Goal: Information Seeking & Learning: Check status

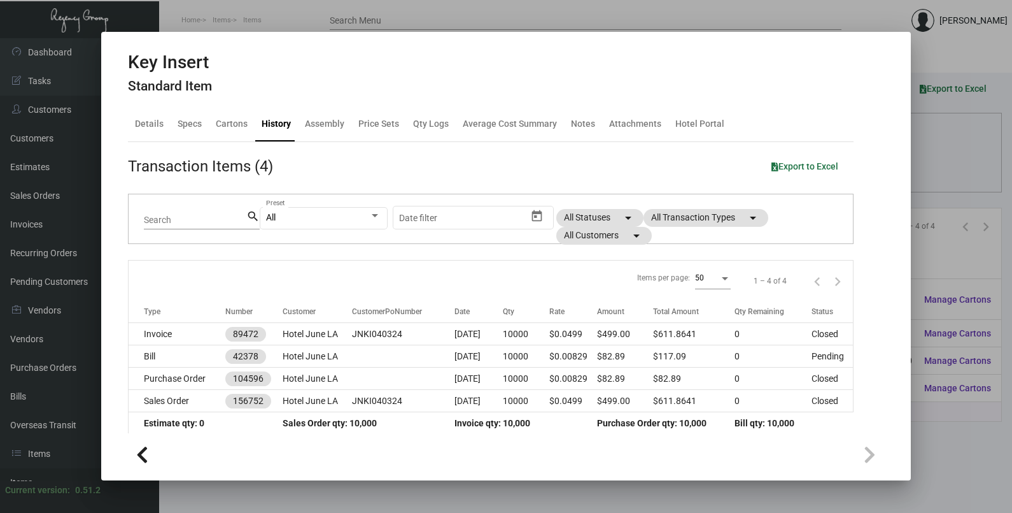
scroll to position [187, 0]
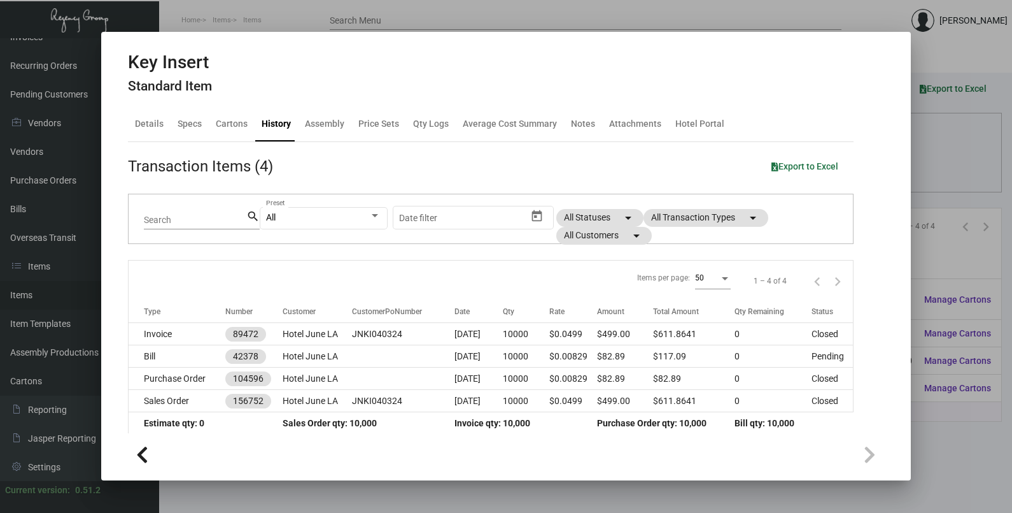
click at [934, 178] on div at bounding box center [506, 256] width 1012 height 513
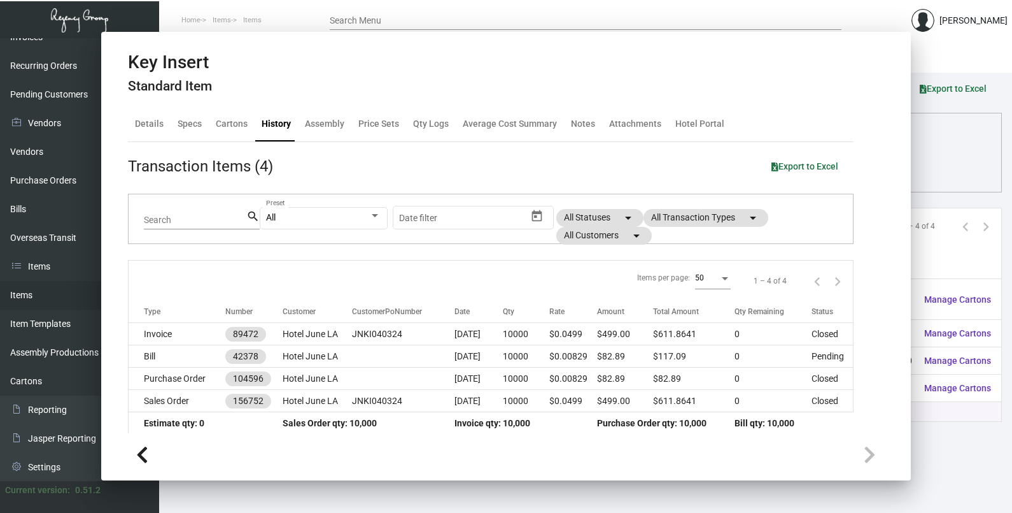
click at [934, 178] on div "Columns arrow_drop_down All Reps arrow_drop_down All Item Types arrow_drop_down…" at bounding box center [586, 169] width 806 height 38
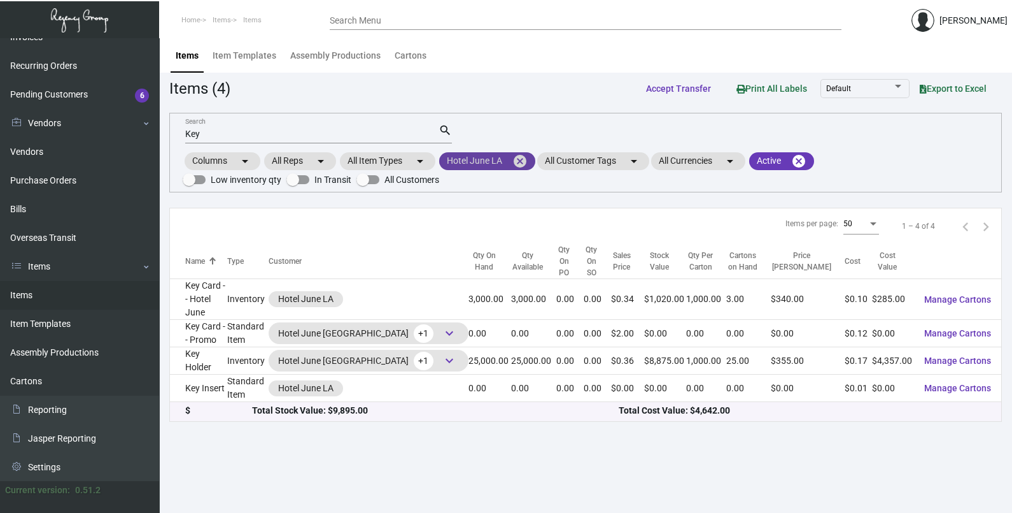
click at [520, 160] on mat-icon "cancel" at bounding box center [520, 160] width 15 height 15
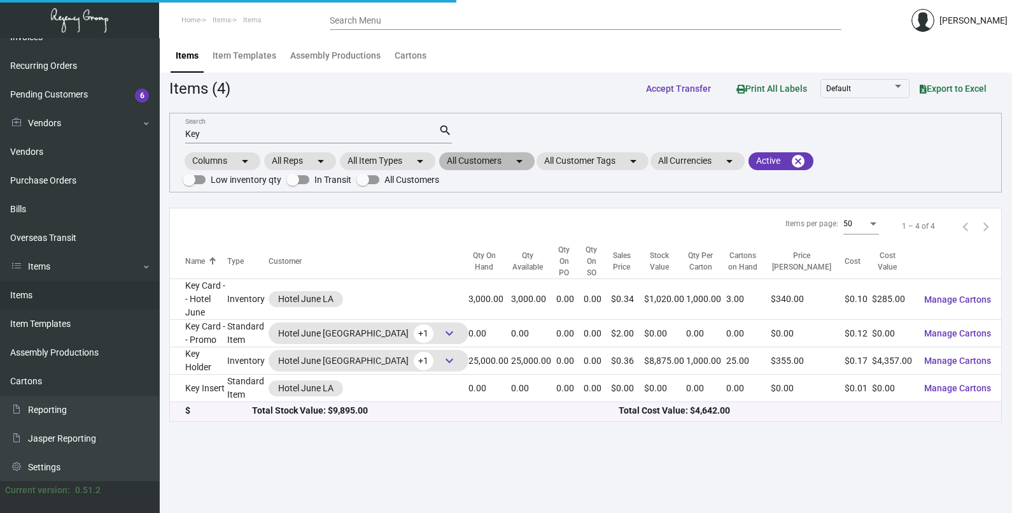
click at [509, 166] on mat-chip "All Customers arrow_drop_down" at bounding box center [487, 161] width 96 height 18
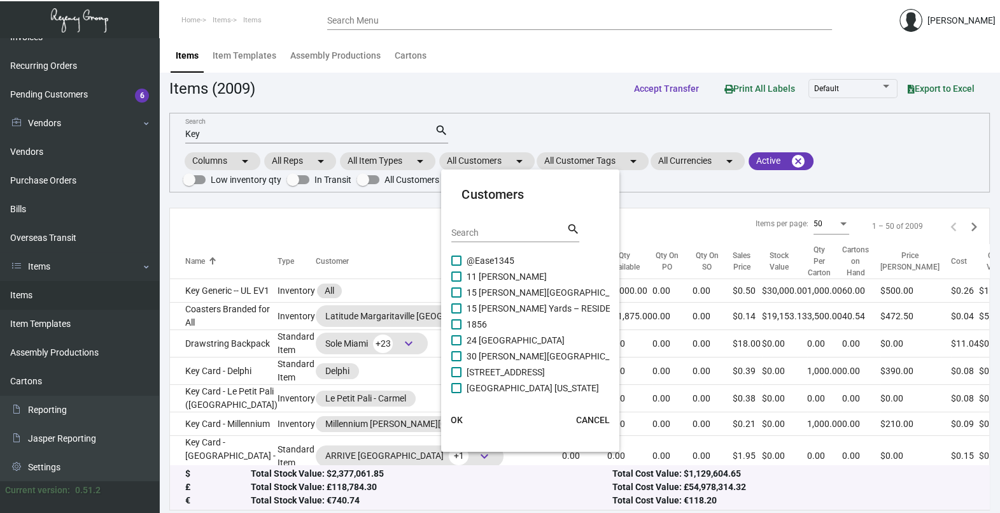
click at [498, 232] on input "Search" at bounding box center [508, 233] width 115 height 10
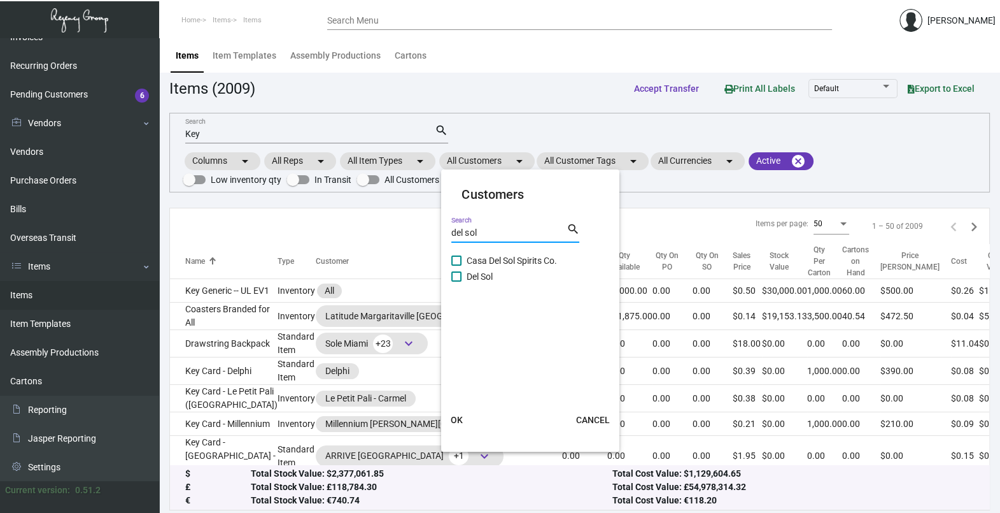
type input "del sol"
click at [474, 275] on span "Del Sol" at bounding box center [480, 276] width 26 height 15
click at [456, 281] on input "Del Sol" at bounding box center [456, 281] width 1 height 1
checkbox input "true"
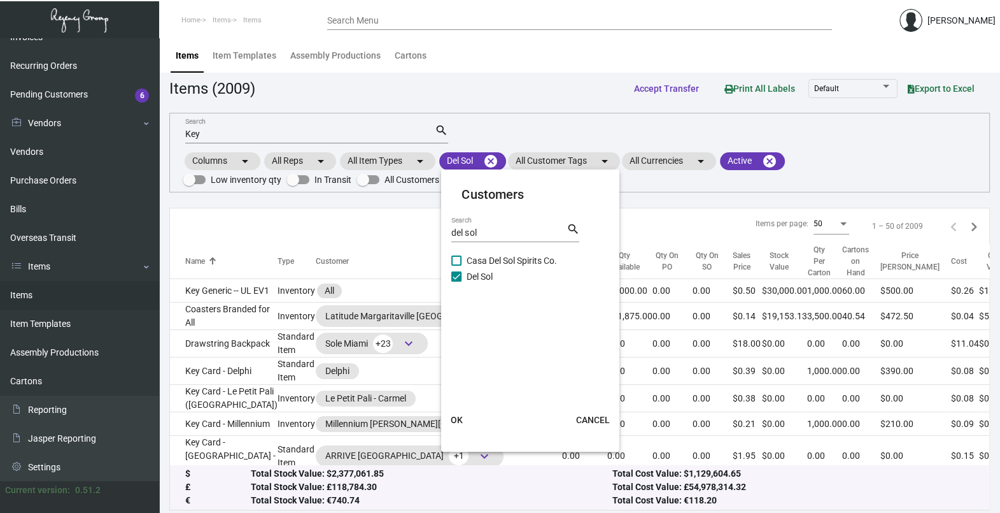
click at [458, 418] on span "OK" at bounding box center [457, 419] width 12 height 10
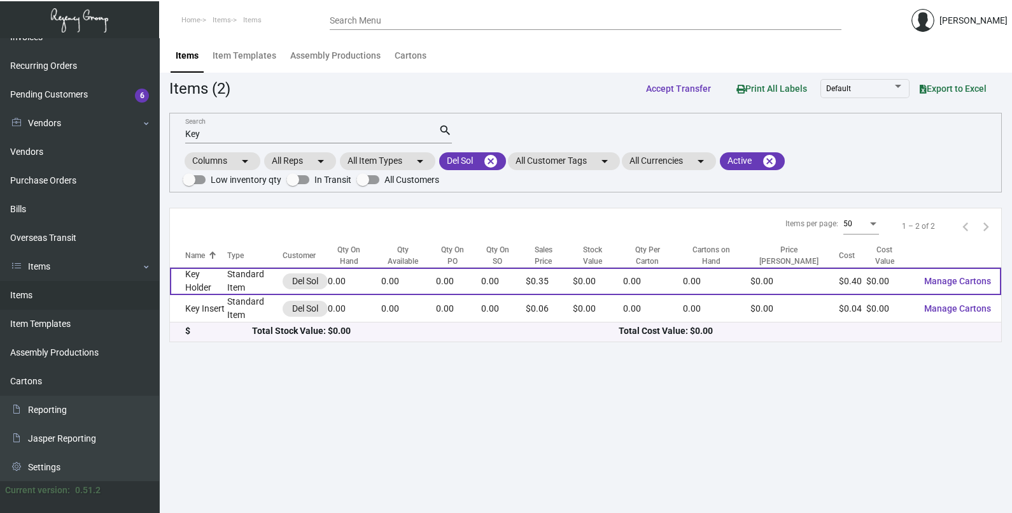
click at [374, 272] on td "0.00" at bounding box center [354, 280] width 53 height 27
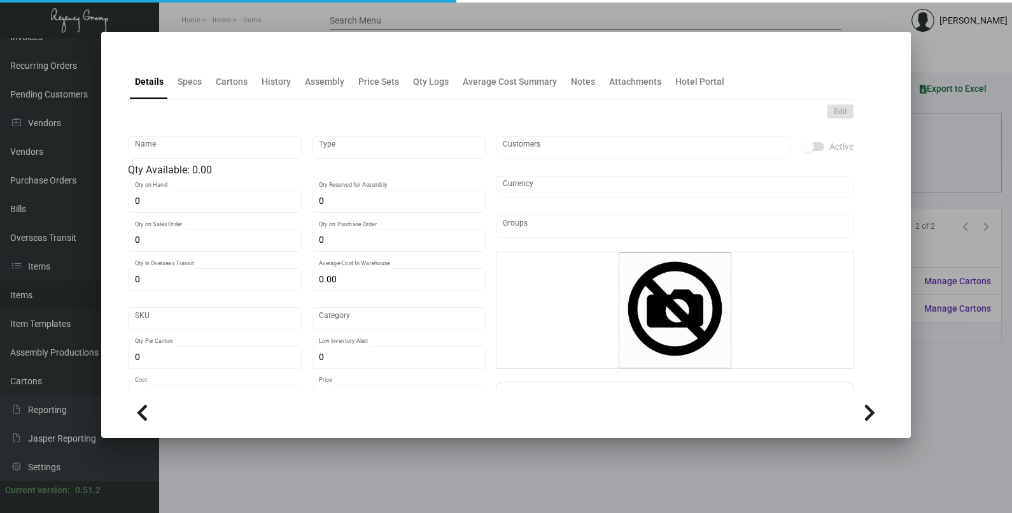
type input "Key Holder"
type input "Standard Item"
type input "$ 0.00"
type input "590-Key Holder-07"
type input "Standard"
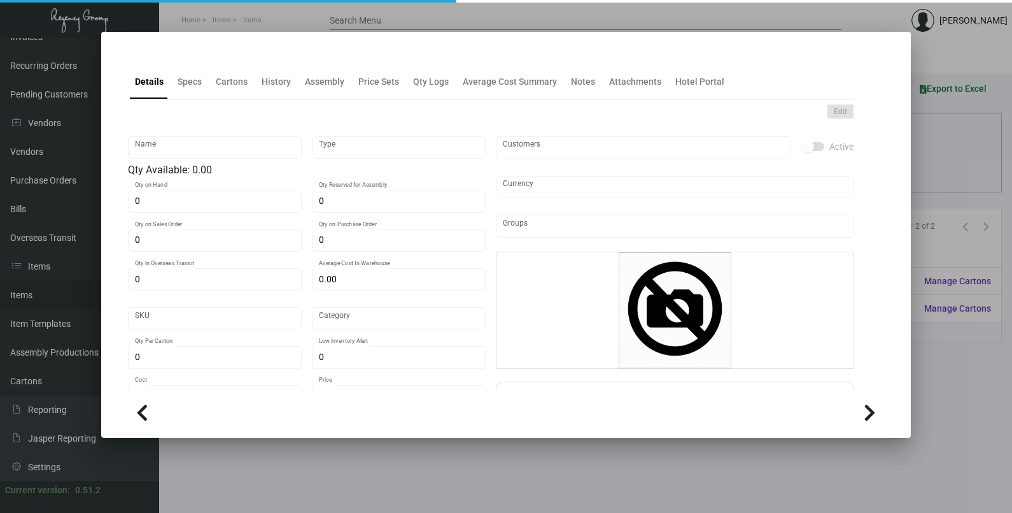
type input "$ 0.39881"
type input "$ 0.35"
checkbox input "true"
type input "United States Dollar $"
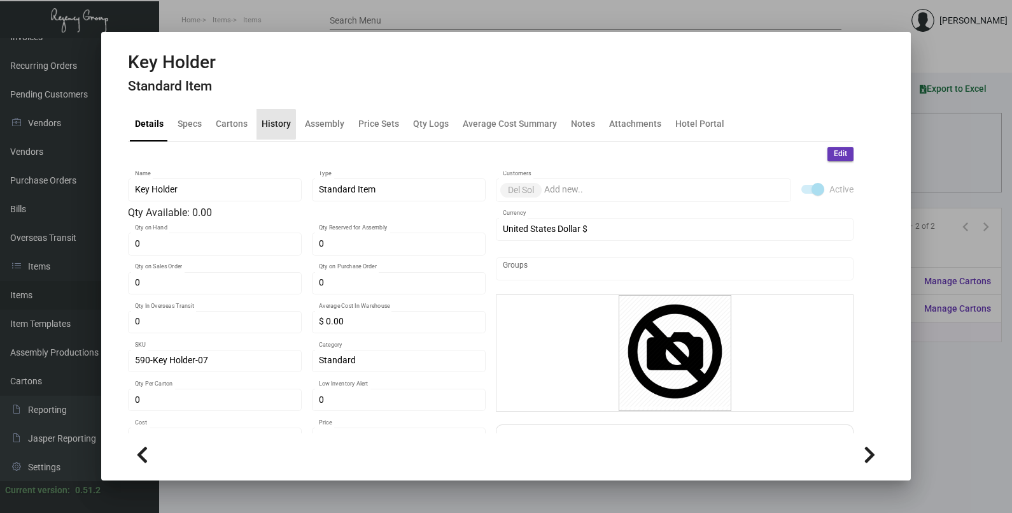
click at [274, 124] on div "History" at bounding box center [276, 123] width 29 height 13
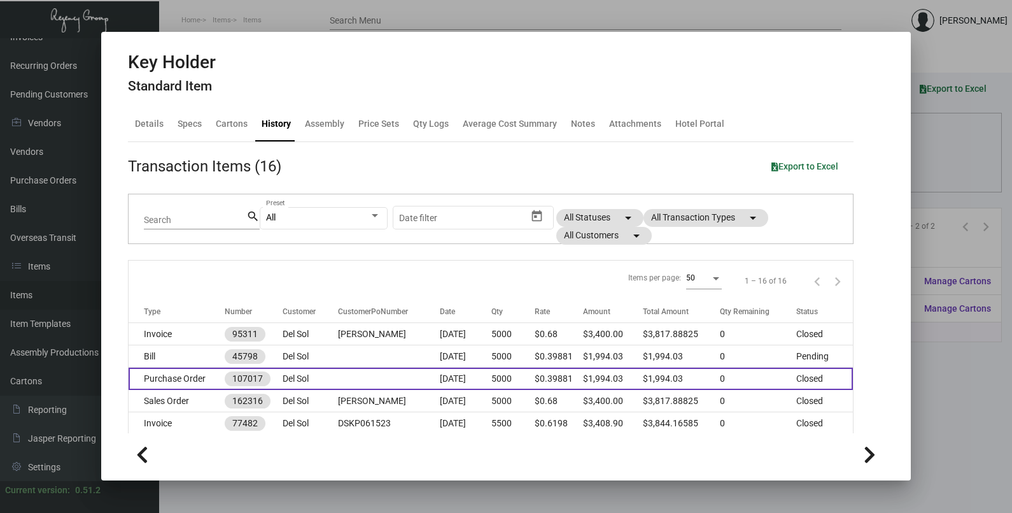
click at [347, 384] on td at bounding box center [389, 378] width 102 height 22
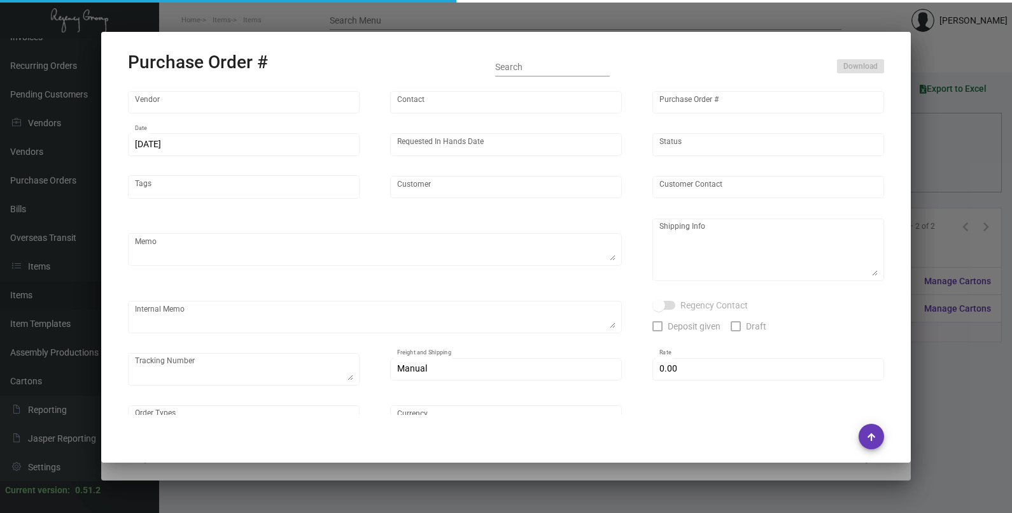
type input "Herald Printing Ltd."
type input "[PERSON_NAME]"
type input "107017"
type input "[DATE]"
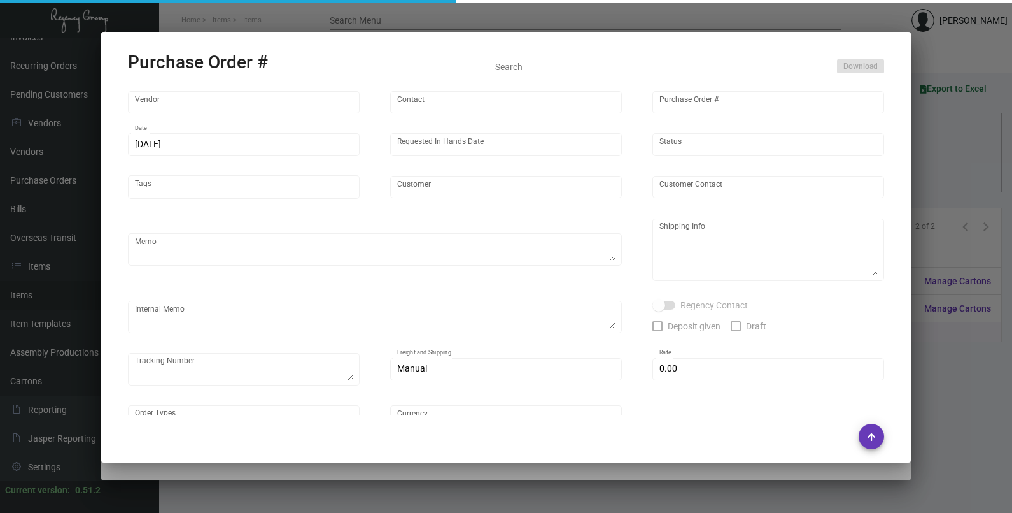
type input "Del Sol"
type input "[PERSON_NAME]"
type textarea "PLEASE SEND PDF PROOFS TO OUR ART TEAM ; [EMAIL_ADDRESS][DOMAIN_NAME] WITH ME I…"
type textarea "Del Sol - [PERSON_NAME] [STREET_ADDRESS][PERSON_NAME]"
type textarea "8.29 - Payment made [DATE]. // Updated Vendor to move order into production. YR…"
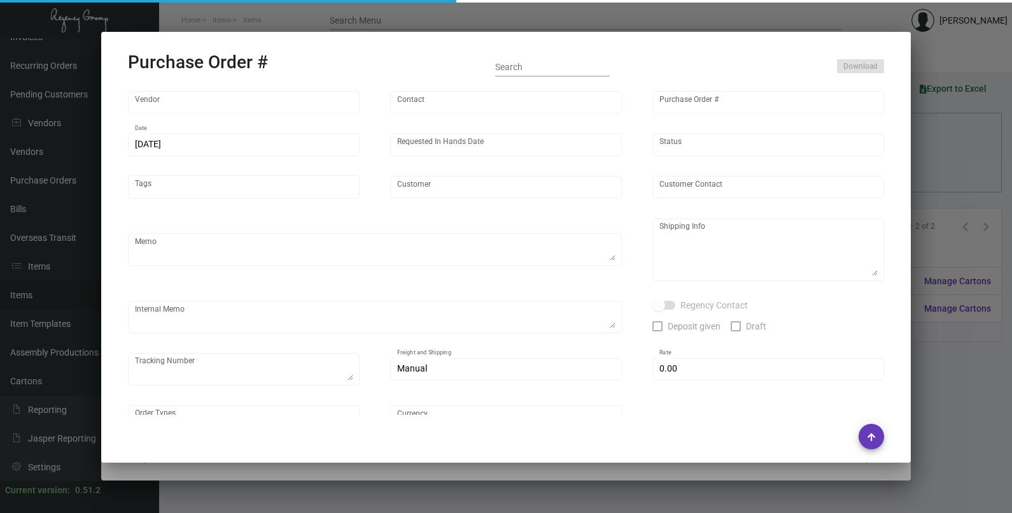
checkbox input "true"
type input "$ 0.00"
type input "United States Dollar $"
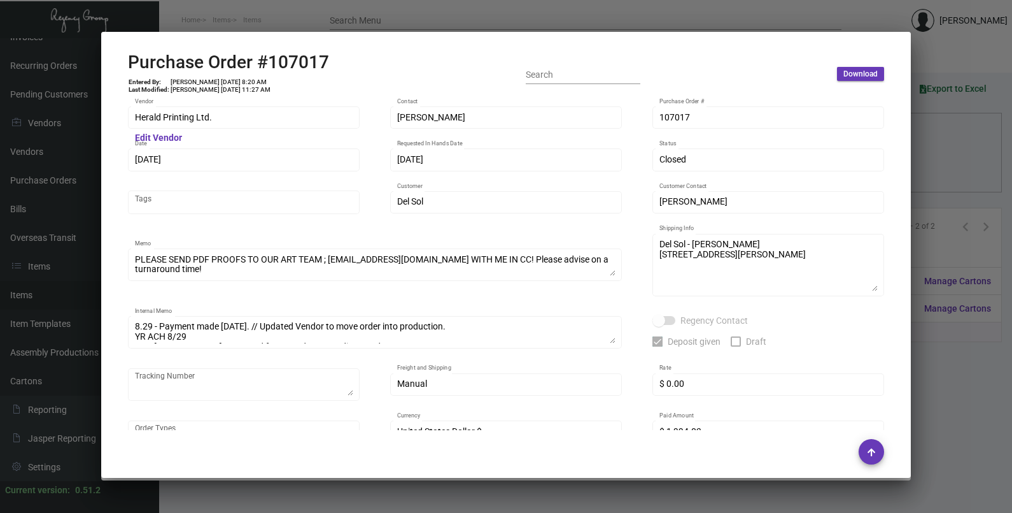
click at [665, 111] on div "107017 Purchase Order #" at bounding box center [769, 116] width 218 height 25
drag, startPoint x: 667, startPoint y: 118, endPoint x: 667, endPoint y: 89, distance: 29.3
click at [667, 89] on icon at bounding box center [666, 91] width 11 height 13
drag, startPoint x: 166, startPoint y: 159, endPoint x: 156, endPoint y: 132, distance: 28.4
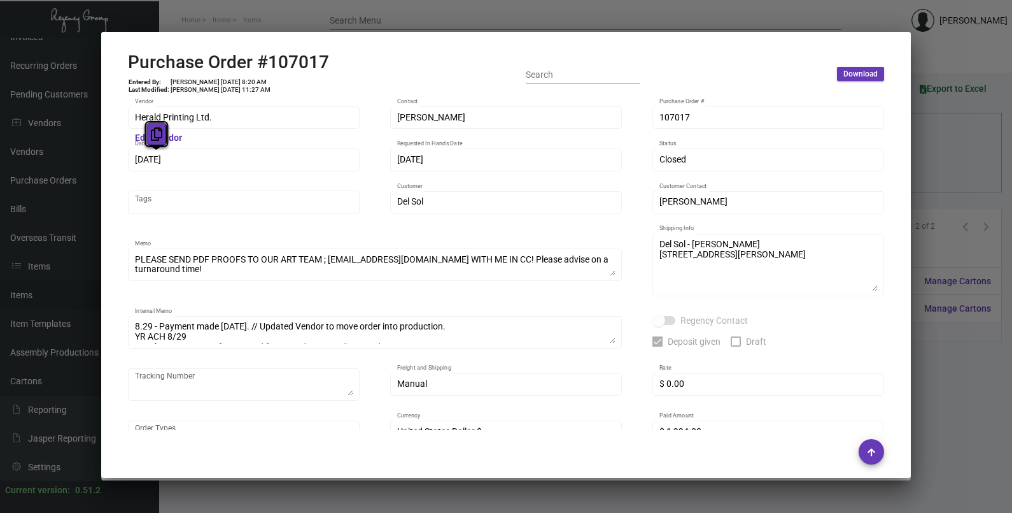
click at [156, 132] on icon at bounding box center [156, 133] width 11 height 13
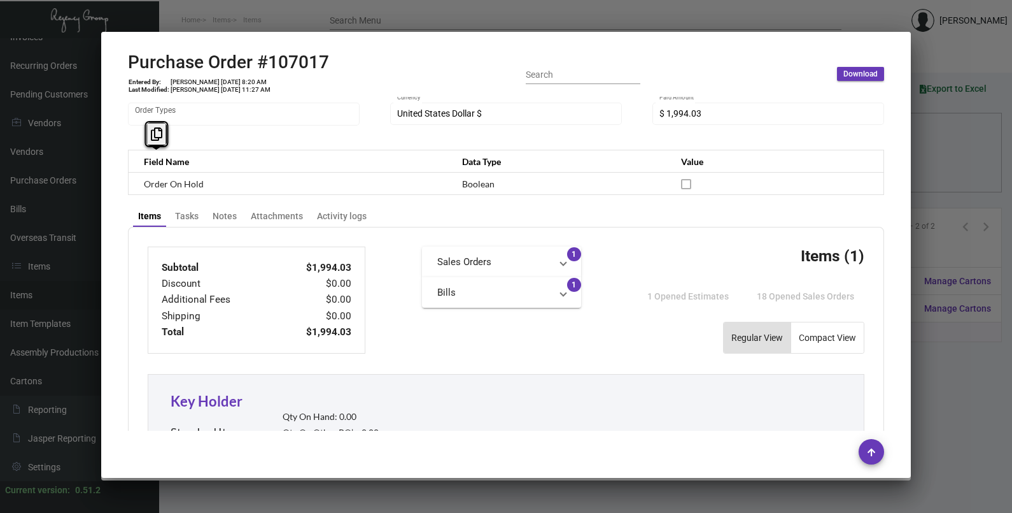
scroll to position [716, 0]
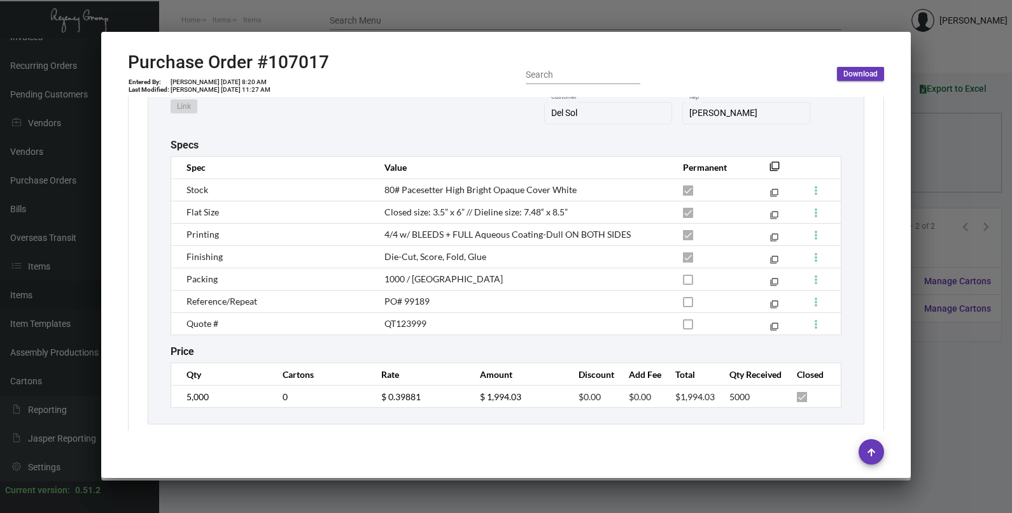
click at [383, 401] on td "$ 0.39881" at bounding box center [418, 396] width 99 height 22
drag, startPoint x: 417, startPoint y: 404, endPoint x: 373, endPoint y: 400, distance: 44.1
click at [373, 400] on td "$ 0.39881" at bounding box center [418, 396] width 99 height 22
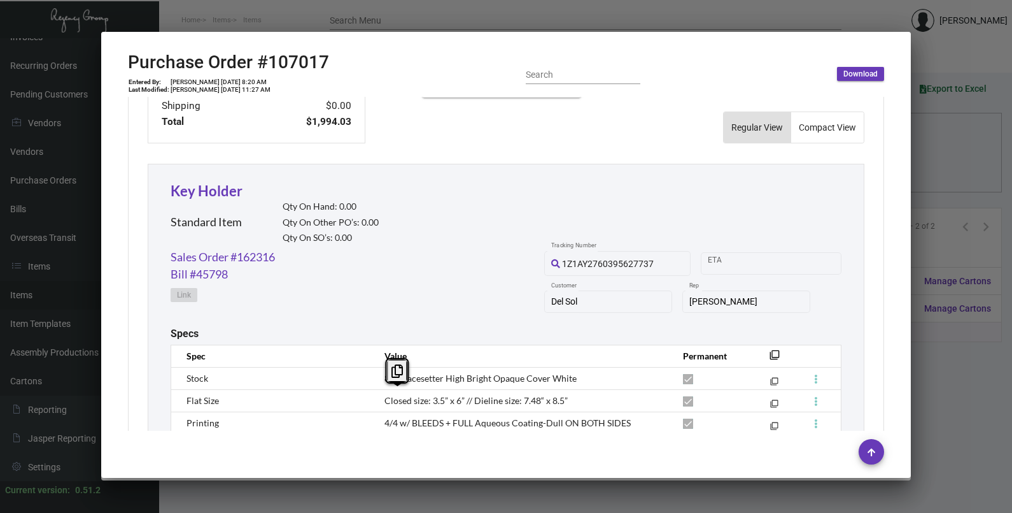
scroll to position [420, 0]
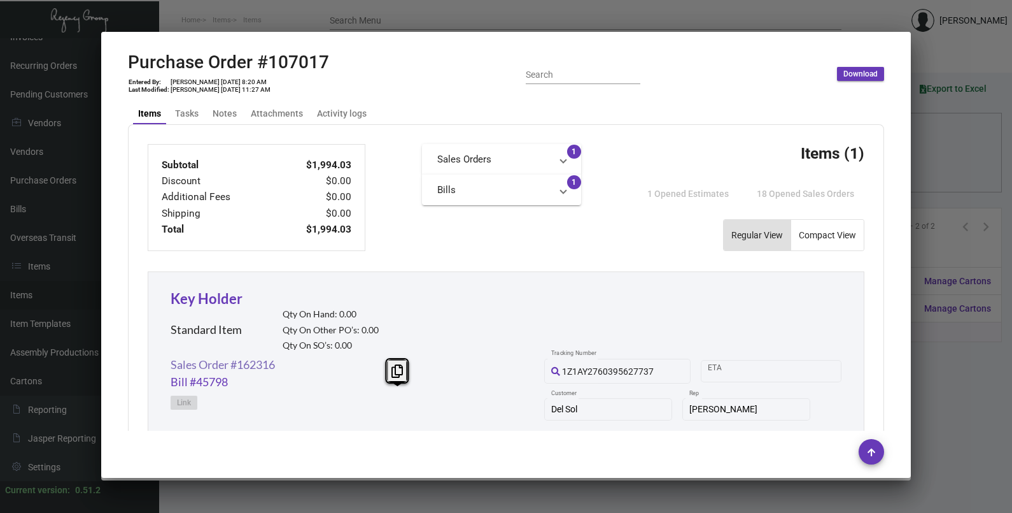
click at [227, 369] on link "Sales Order #162316" at bounding box center [223, 364] width 104 height 17
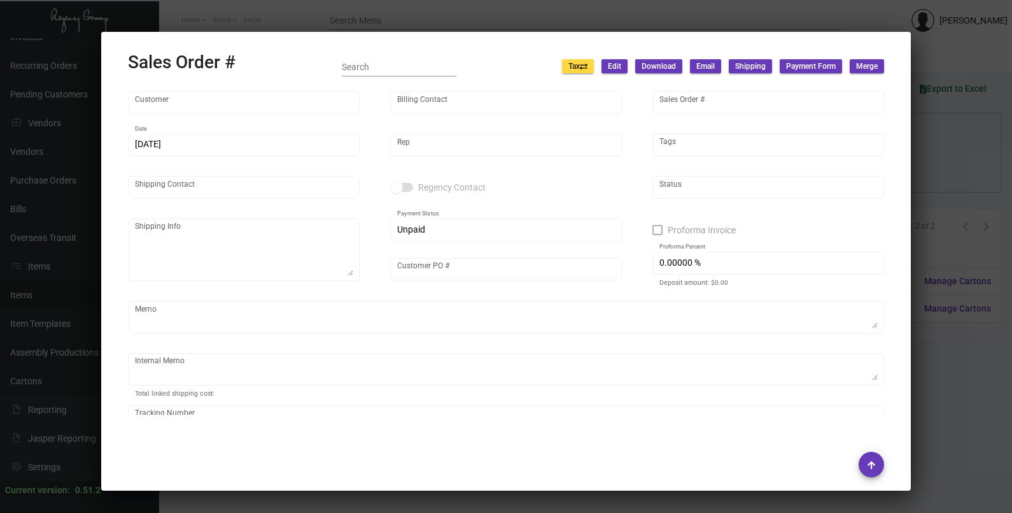
type input "Del Sol"
type input "[PERSON_NAME]"
type input "162316"
type input "[DATE]"
type input "[PERSON_NAME]"
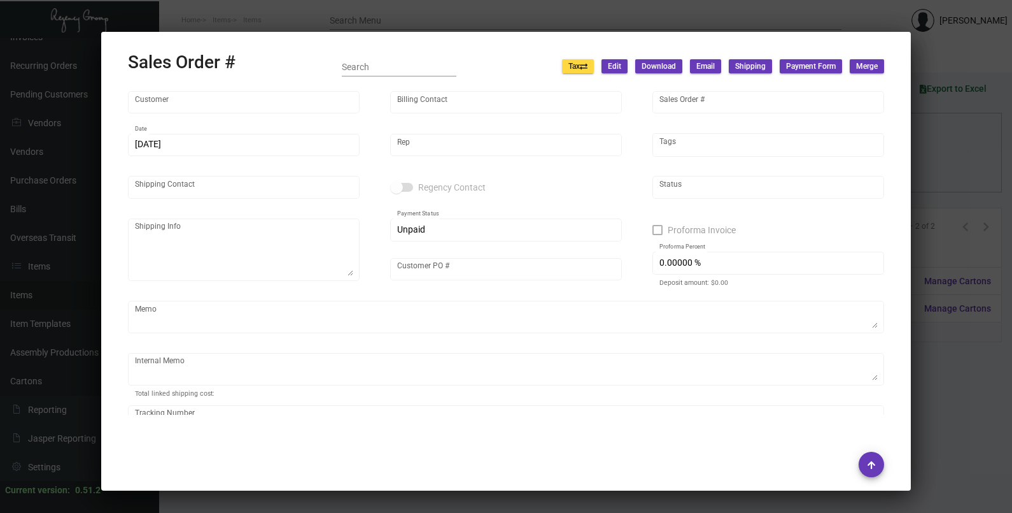
type input "[PERSON_NAME]"
type textarea "Del Sol - [PERSON_NAME] [STREET_ADDRESS][PERSON_NAME]"
type input "[PERSON_NAME]"
type textarea "Customer approval atatched~ [DATE] Shipped from Vendor by UPS Ground Cost $88.60"
type input "United States Dollar $"
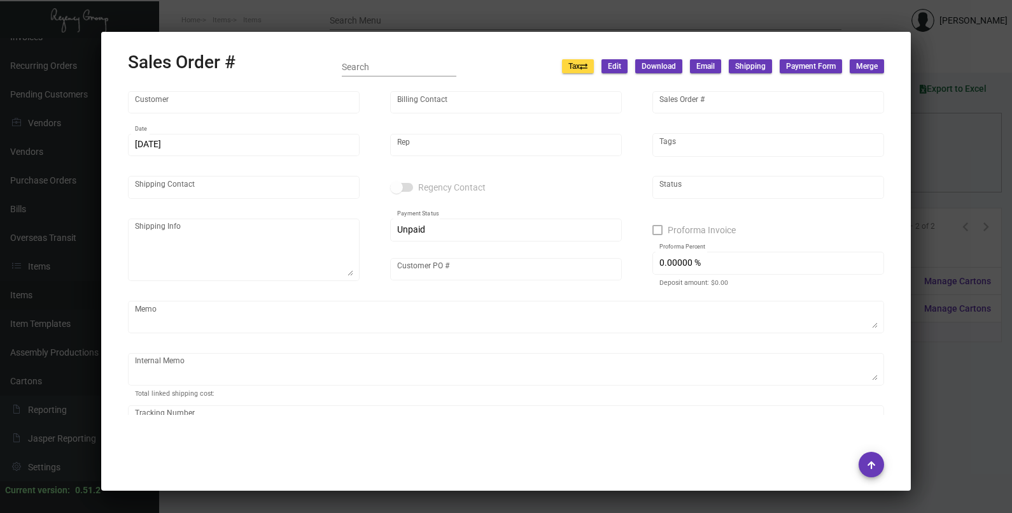
type input "$ 114.58"
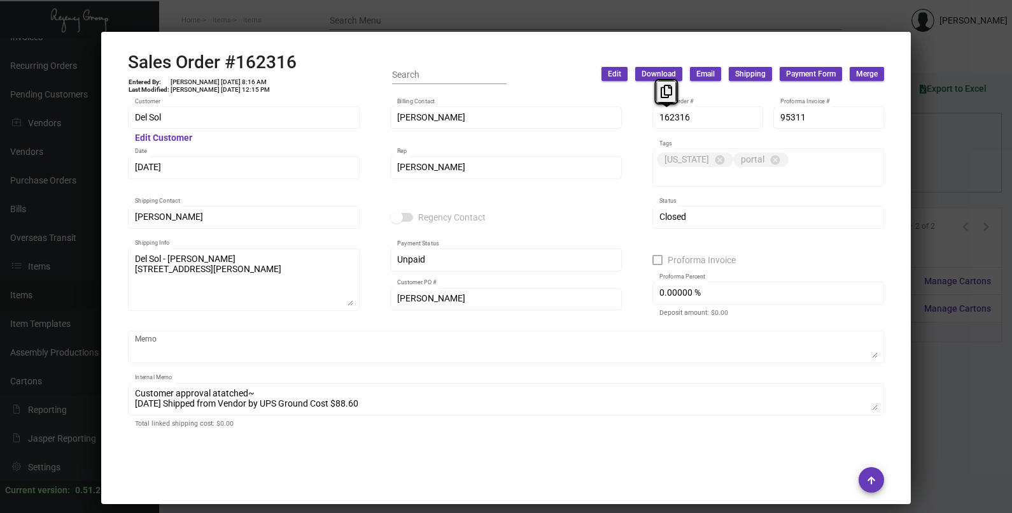
drag, startPoint x: 659, startPoint y: 115, endPoint x: 649, endPoint y: 96, distance: 22.2
click at [659, 91] on button at bounding box center [666, 91] width 21 height 23
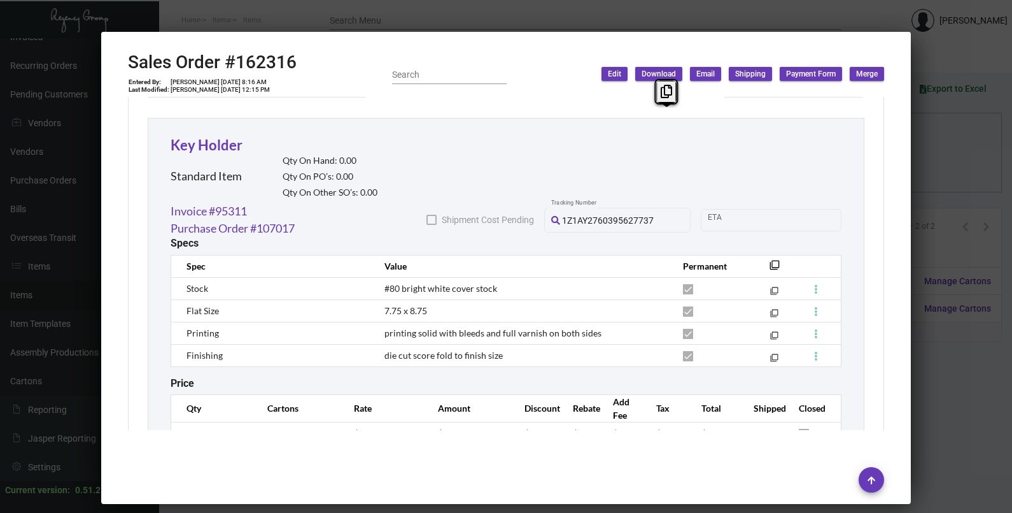
scroll to position [746, 0]
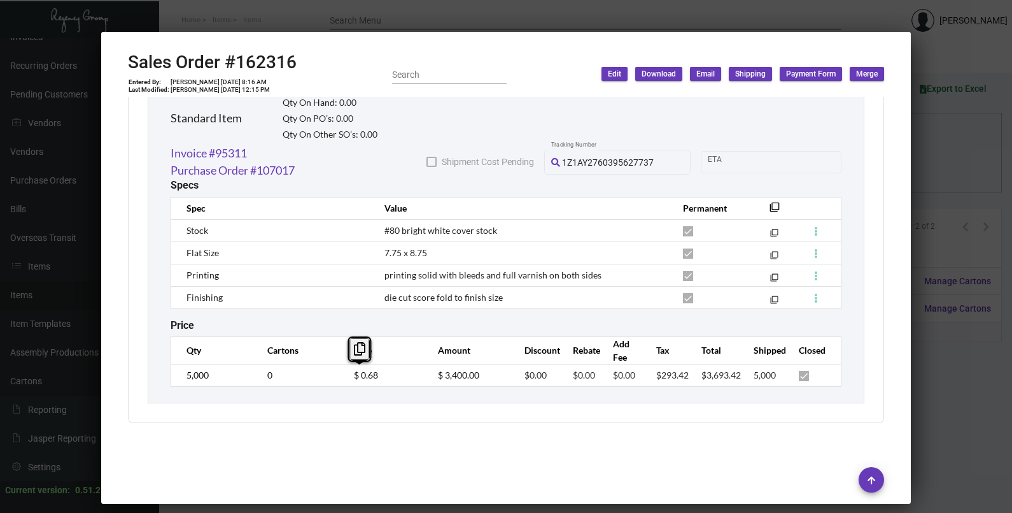
click at [341, 374] on td "$ 0.68" at bounding box center [383, 375] width 84 height 22
